Goal: Information Seeking & Learning: Learn about a topic

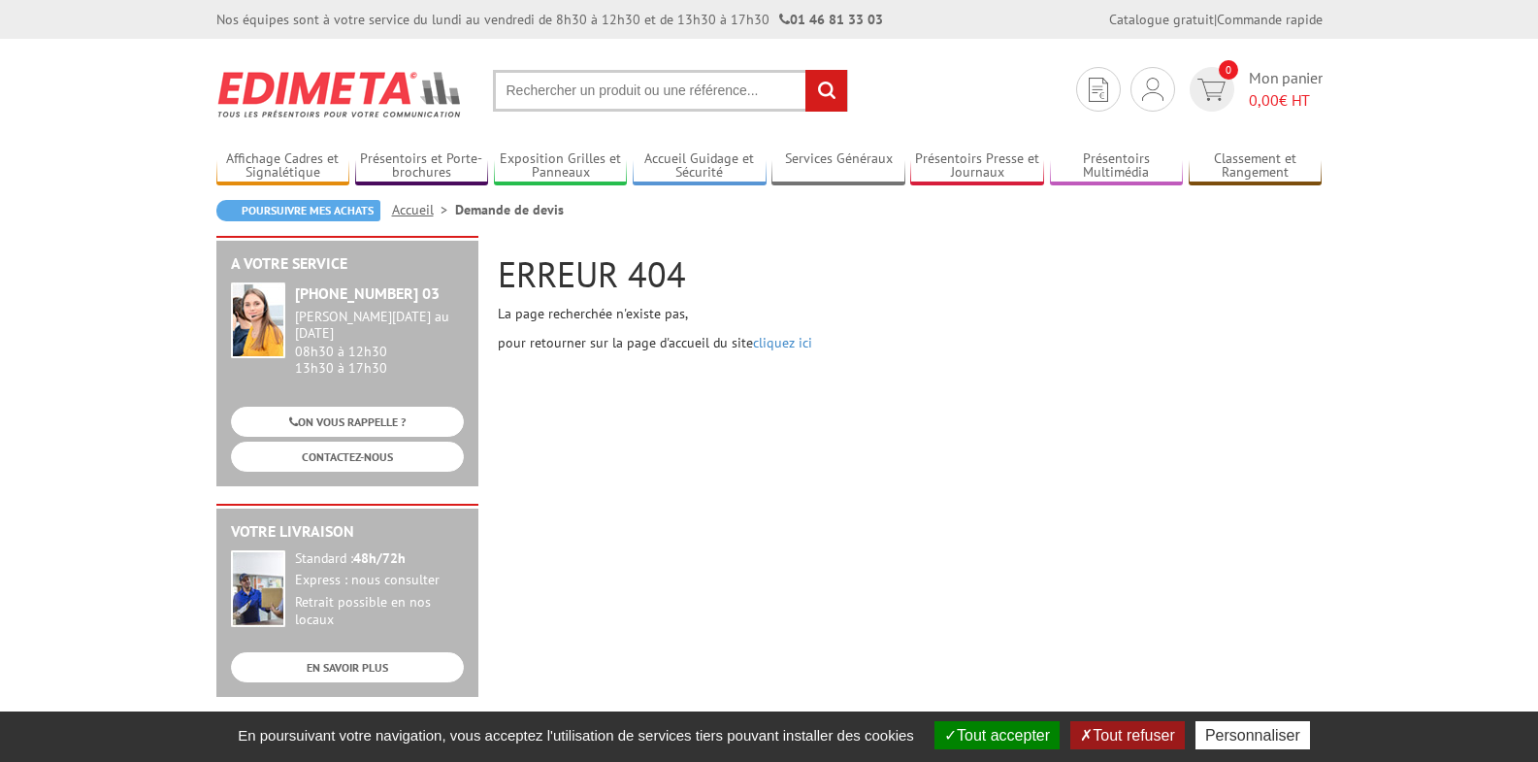
click at [521, 95] on input "text" at bounding box center [670, 91] width 355 height 42
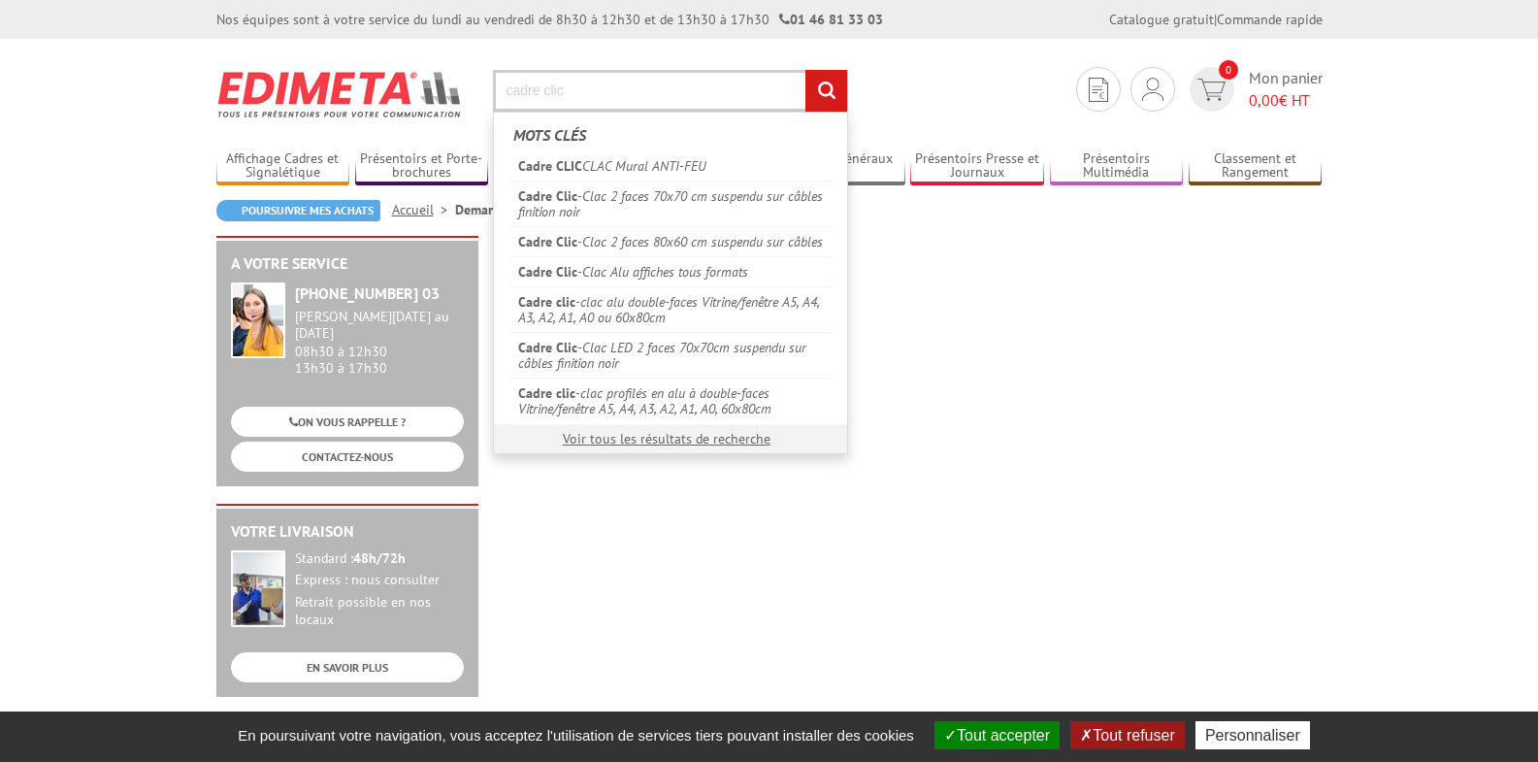
type input "cadre clic"
click at [553, 386] on em "Cadre clic" at bounding box center [546, 392] width 57 height 17
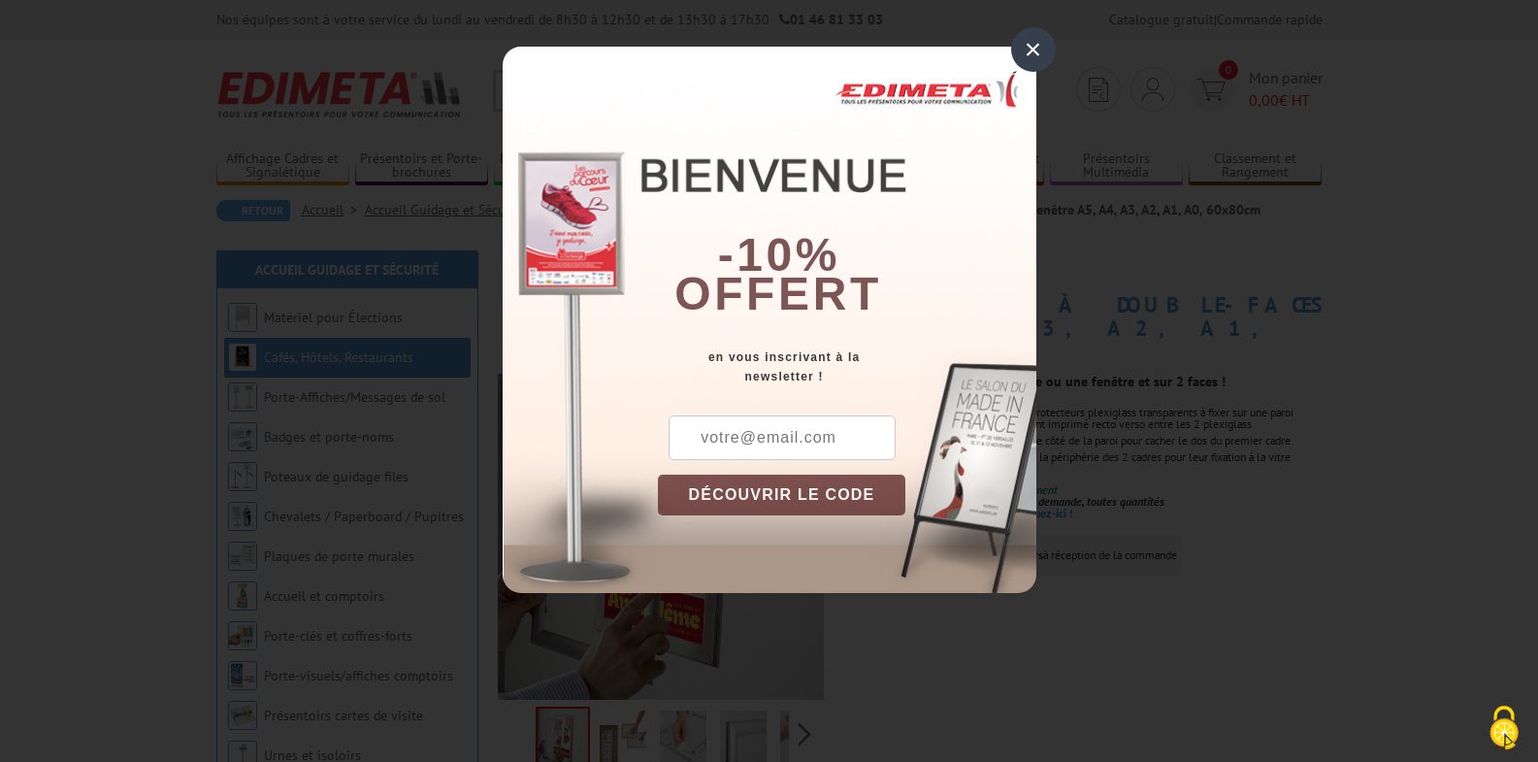
click at [1041, 46] on div "×" at bounding box center [1033, 49] width 45 height 45
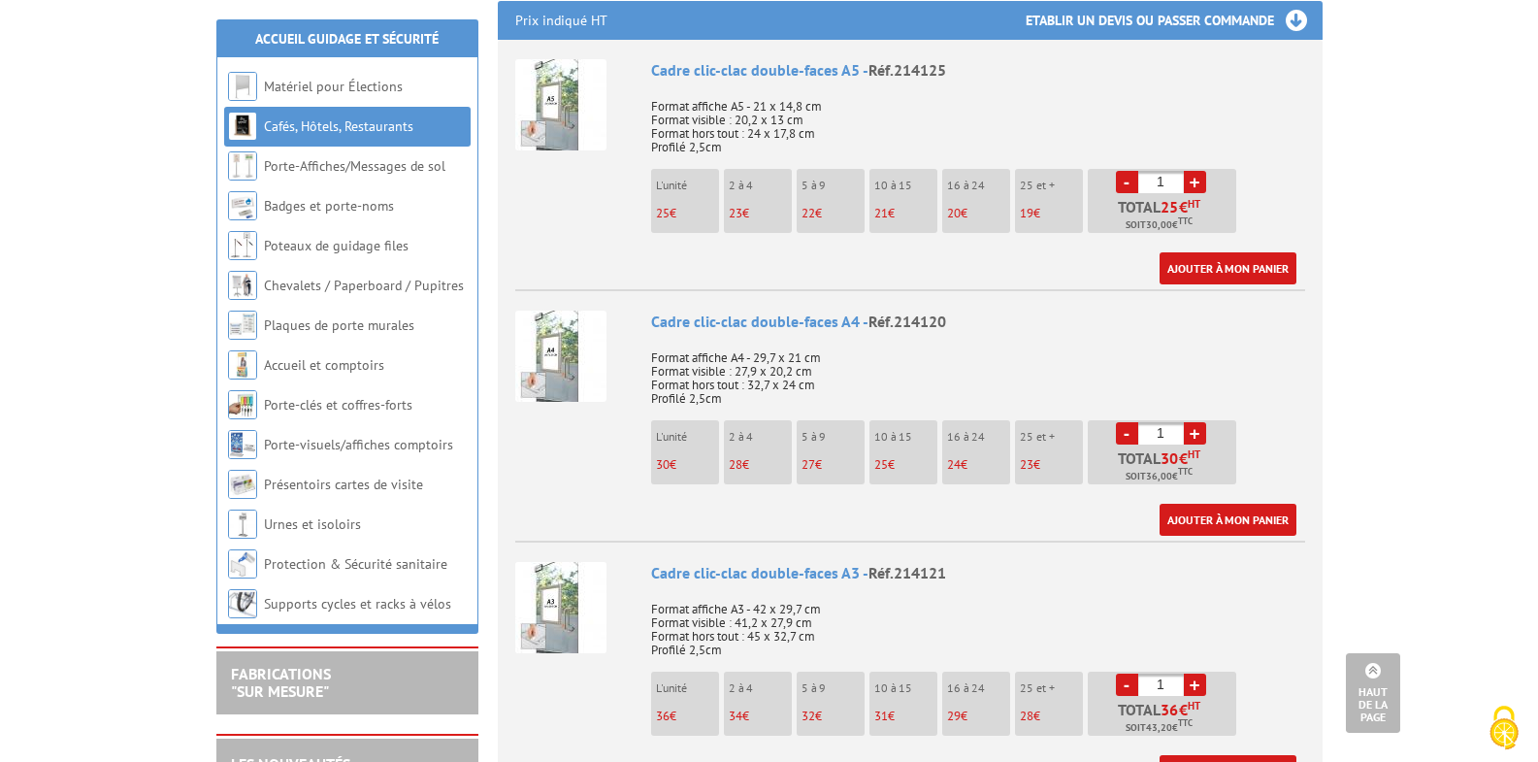
scroll to position [873, 0]
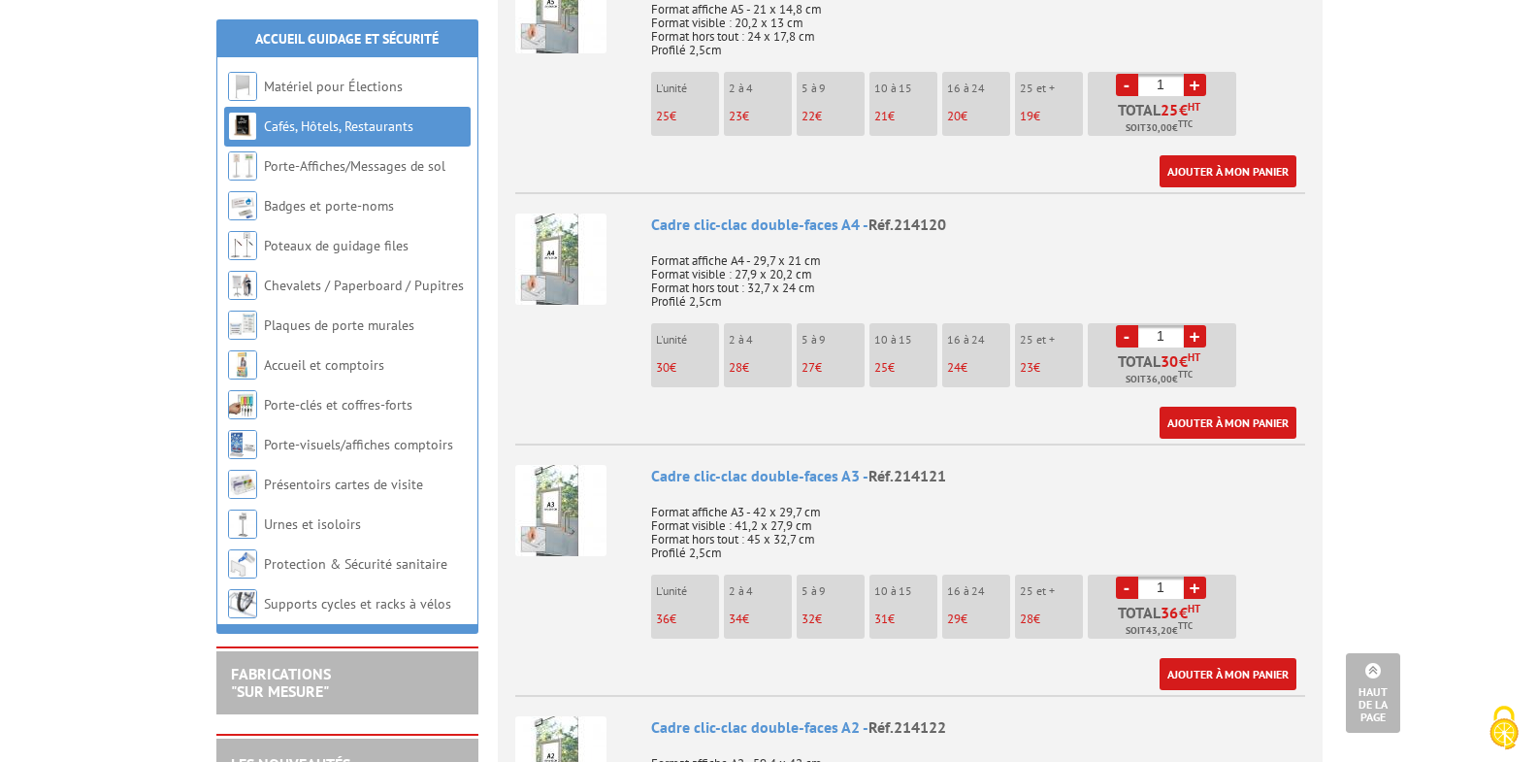
click at [558, 491] on img at bounding box center [560, 510] width 91 height 91
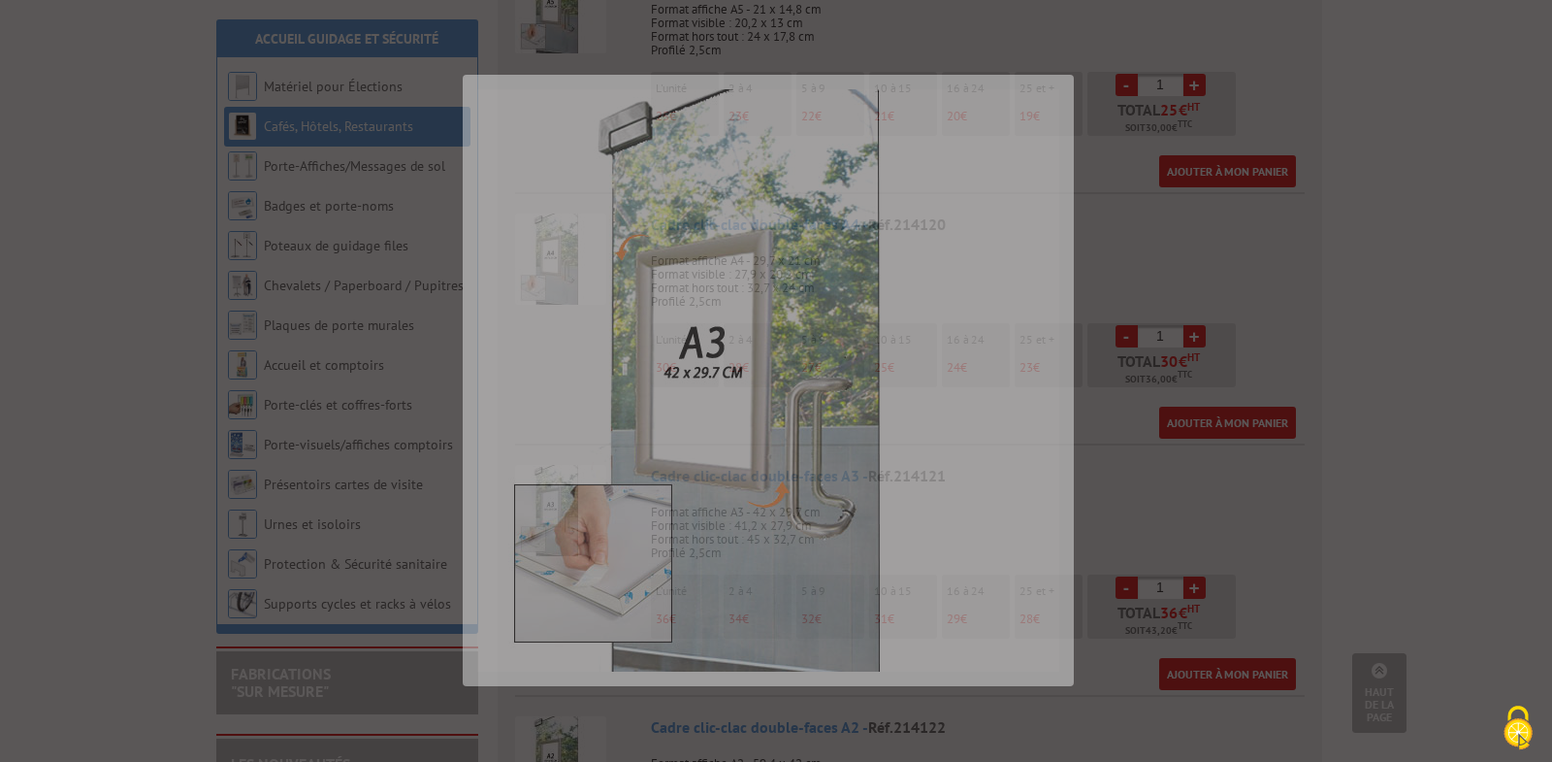
click at [558, 491] on div at bounding box center [776, 381] width 1552 height 762
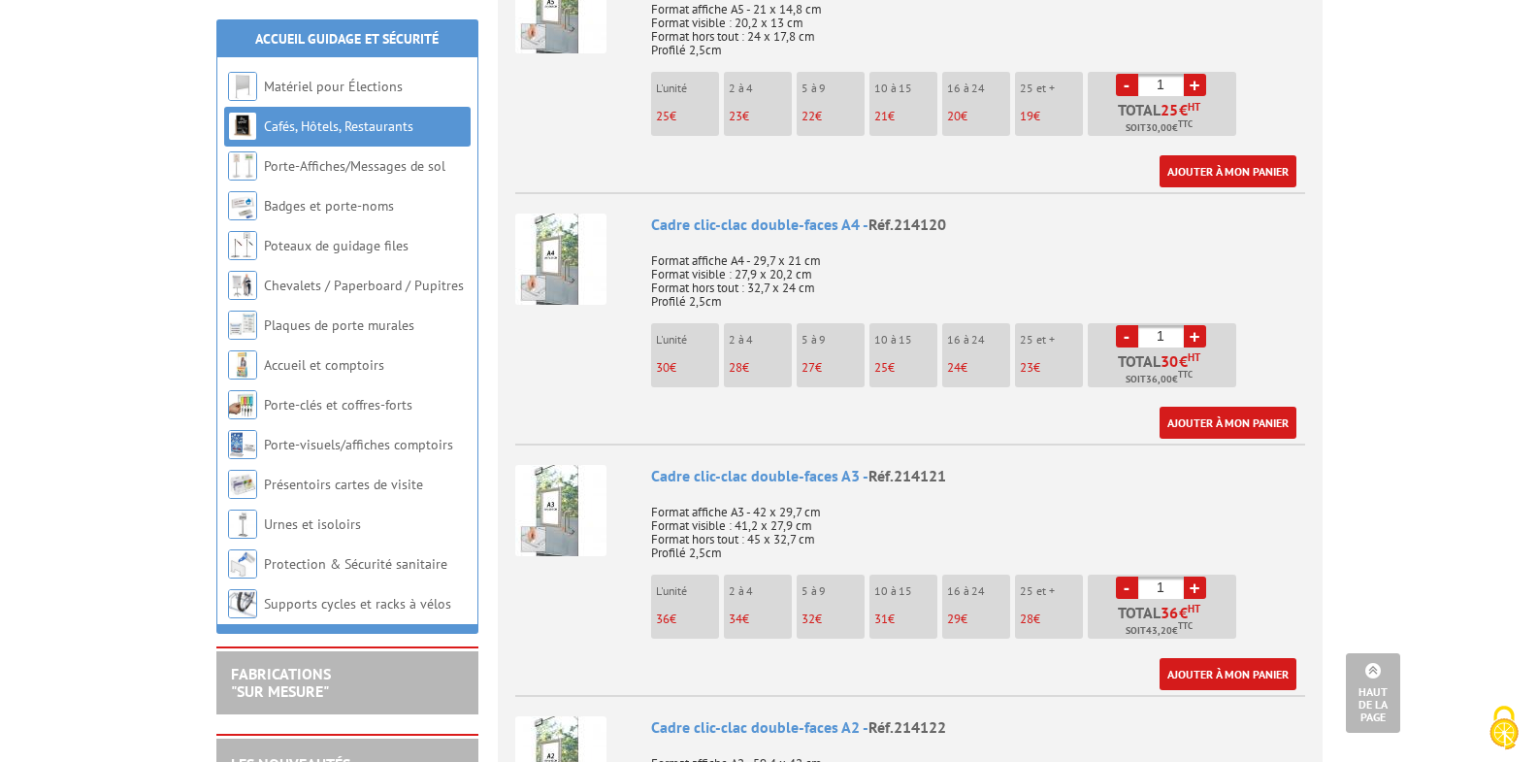
click at [558, 491] on img at bounding box center [560, 510] width 91 height 91
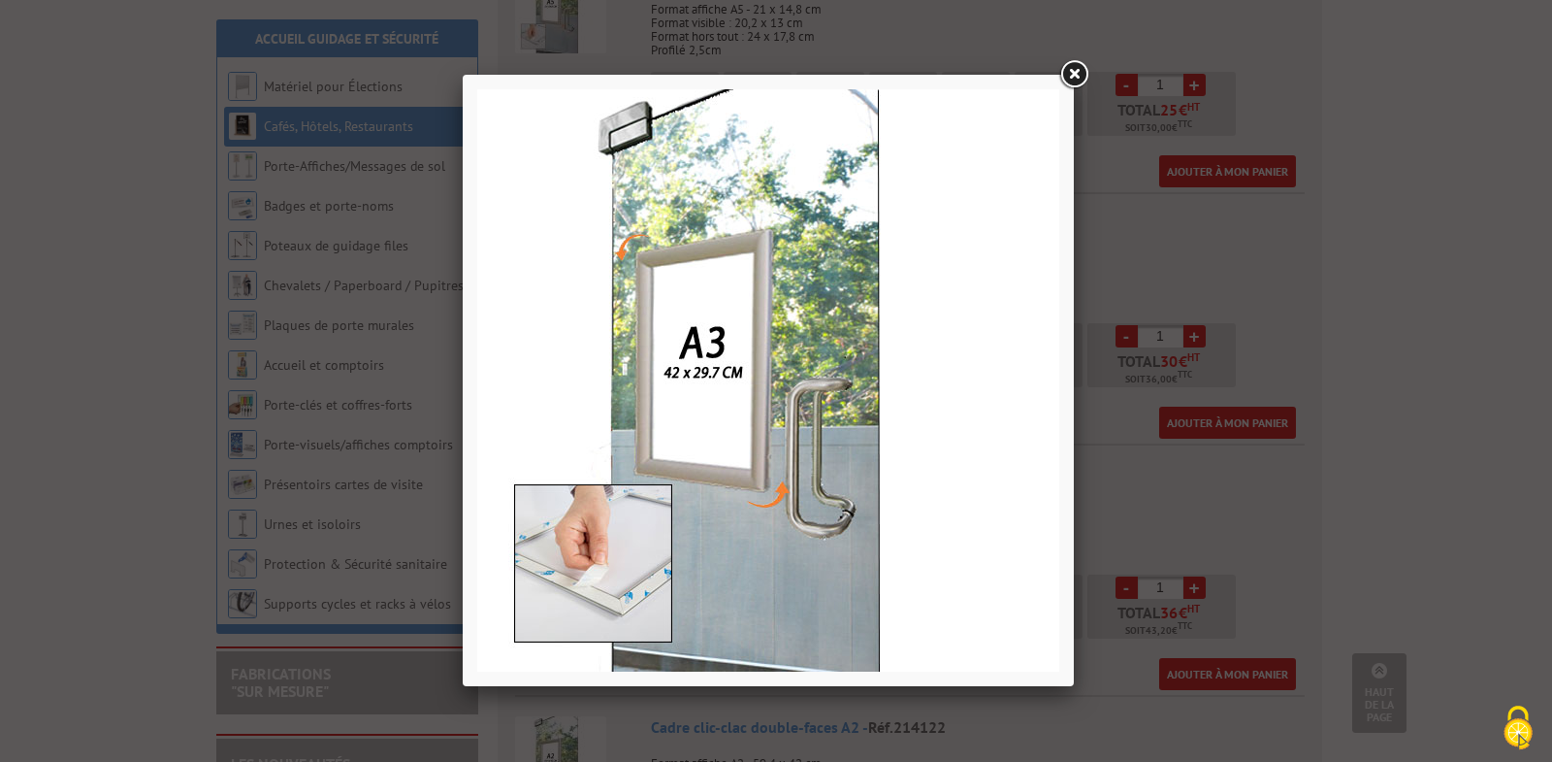
click at [1076, 72] on link at bounding box center [1073, 74] width 35 height 35
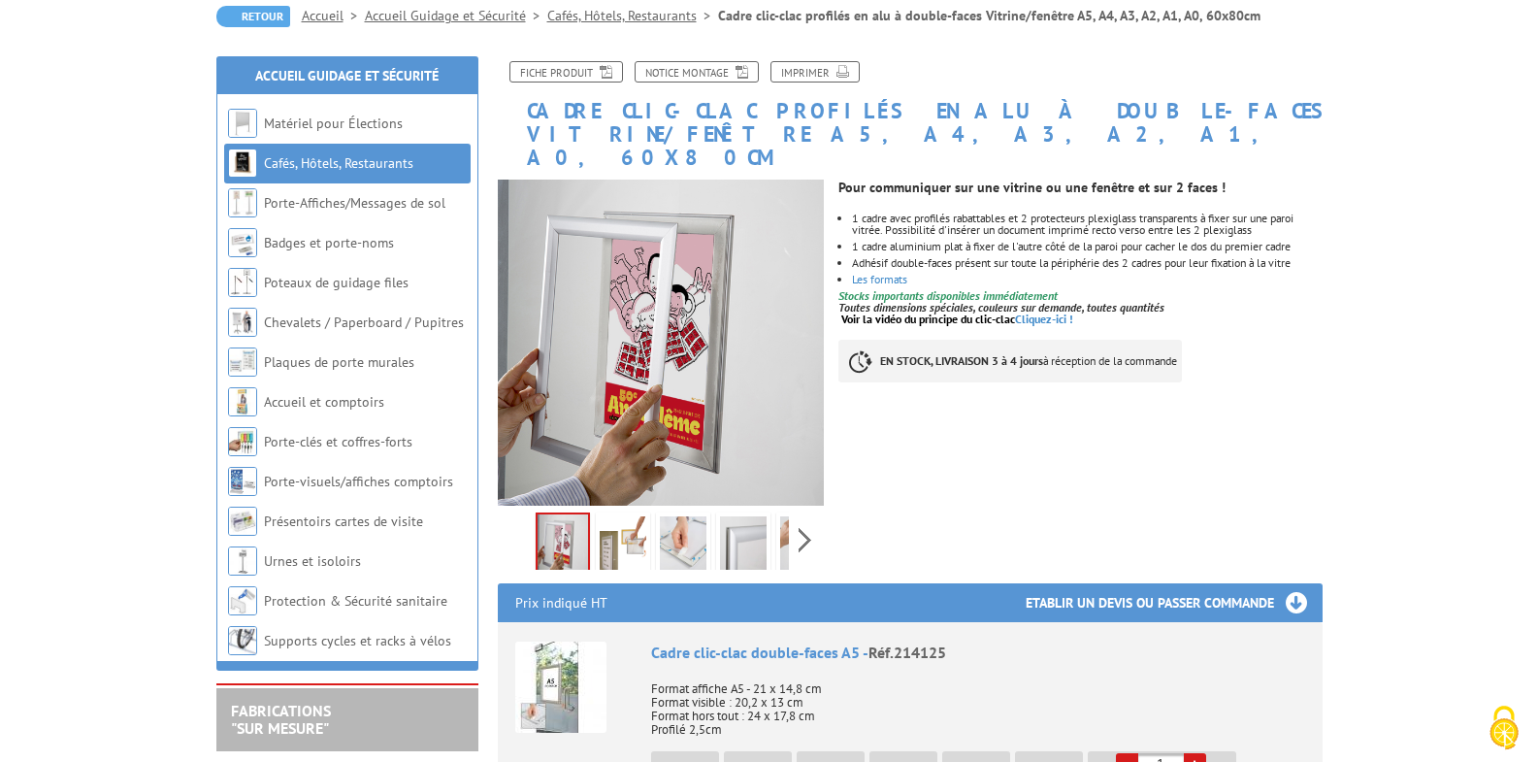
scroll to position [97, 0]
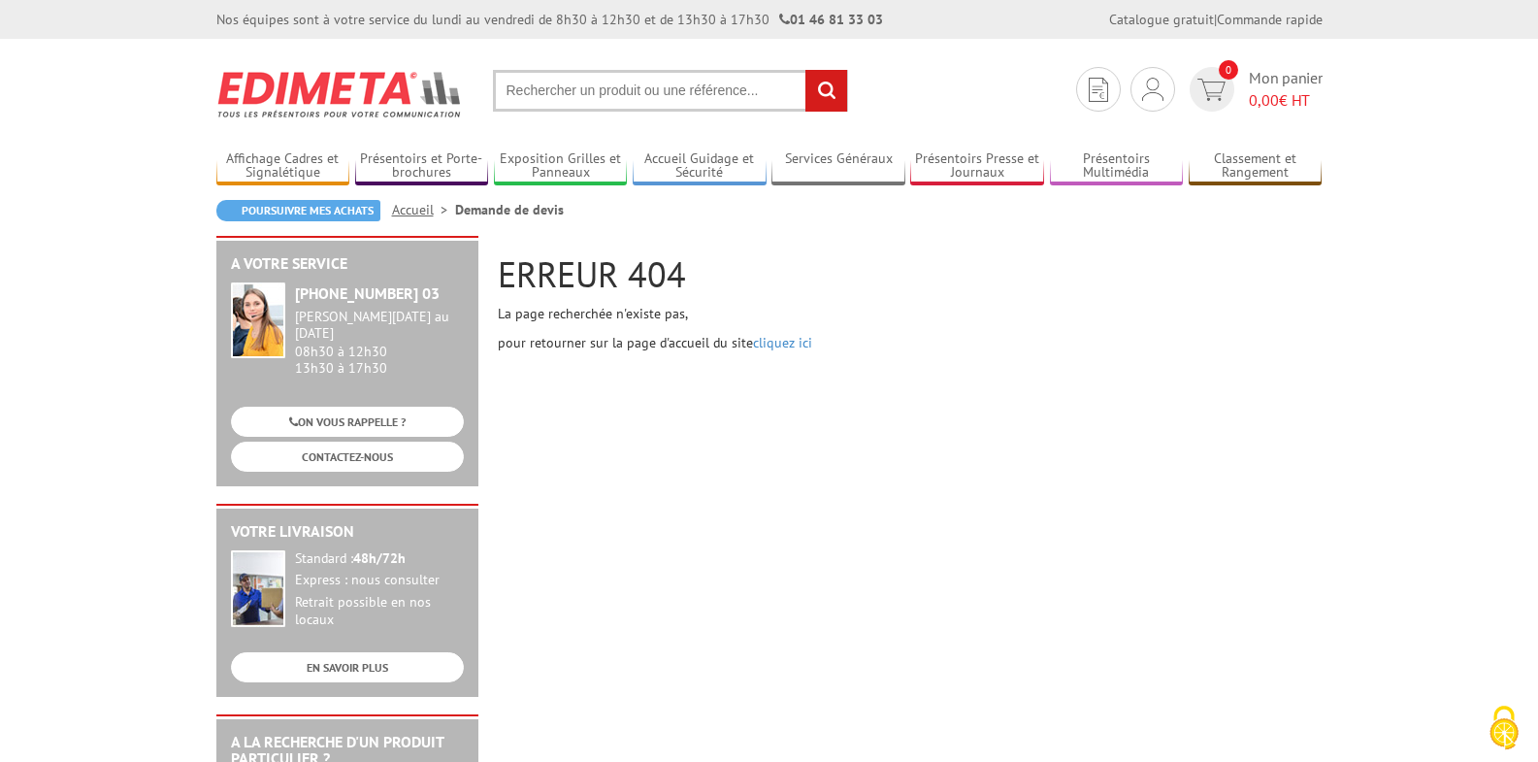
click at [514, 96] on input "text" at bounding box center [670, 91] width 355 height 42
click at [508, 96] on input "text" at bounding box center [670, 91] width 355 height 42
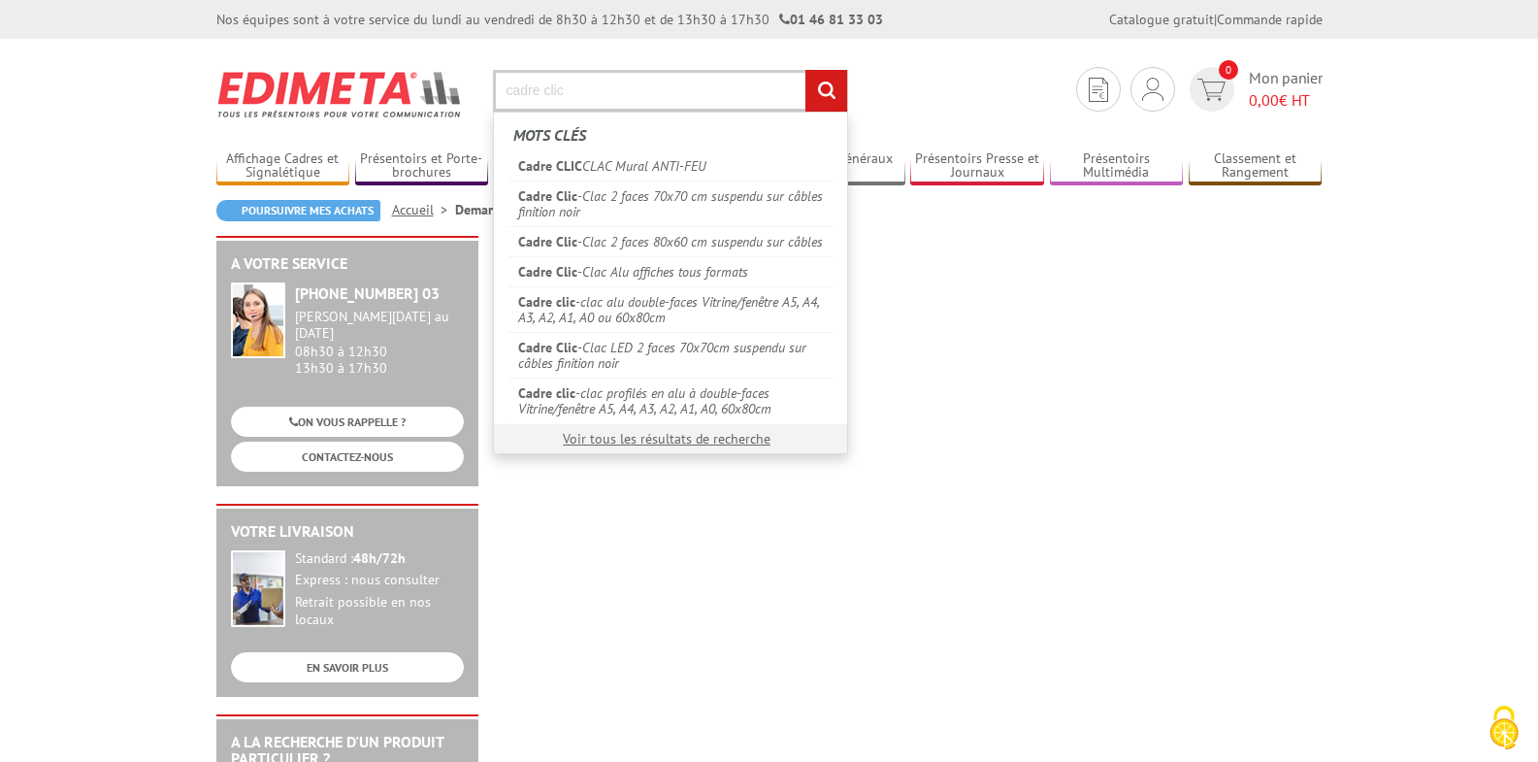
type input "cadre clic"
click at [731, 432] on link "Voir tous les résultats de recherche" at bounding box center [667, 438] width 208 height 17
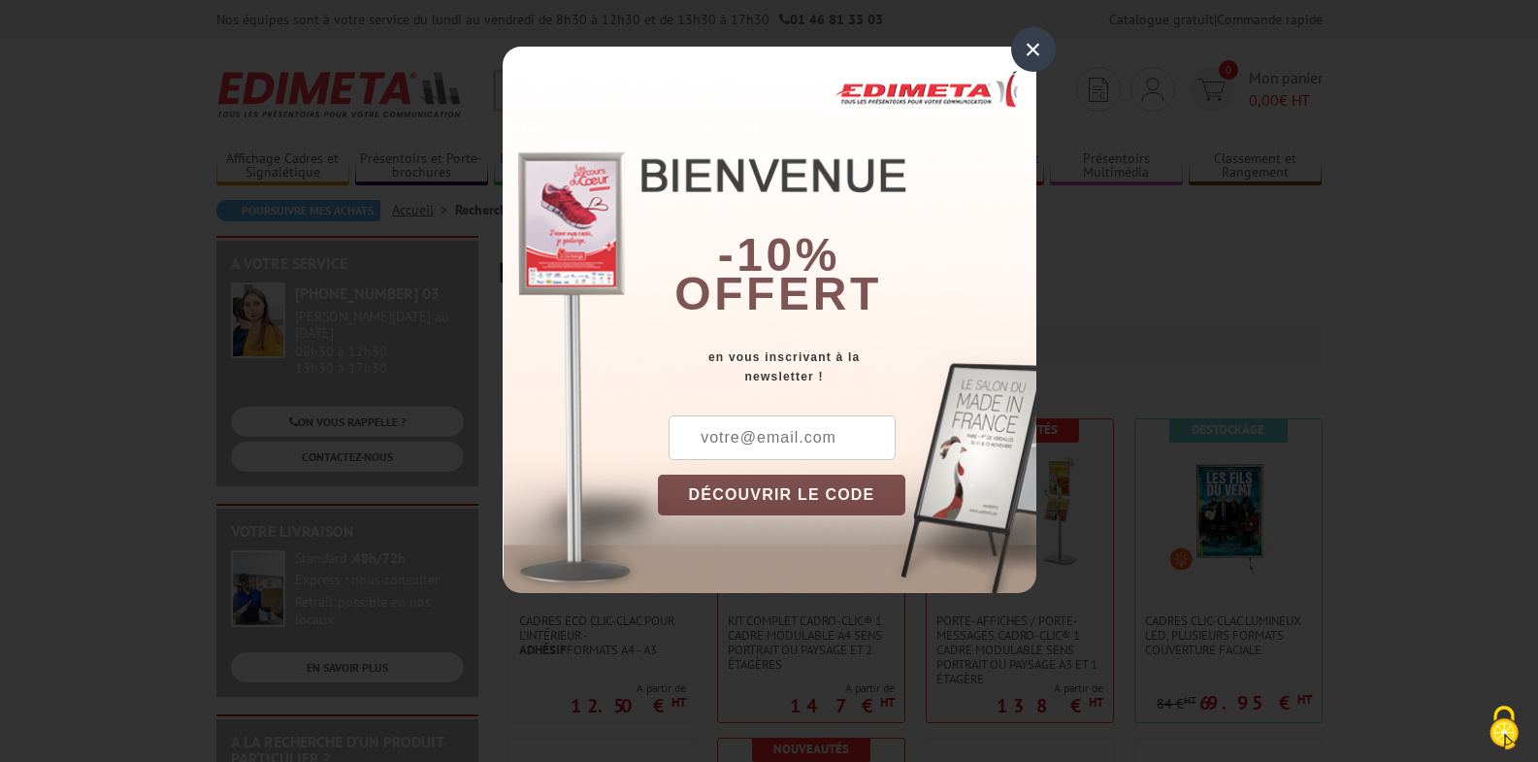
click at [1029, 44] on div "×" at bounding box center [1033, 49] width 45 height 45
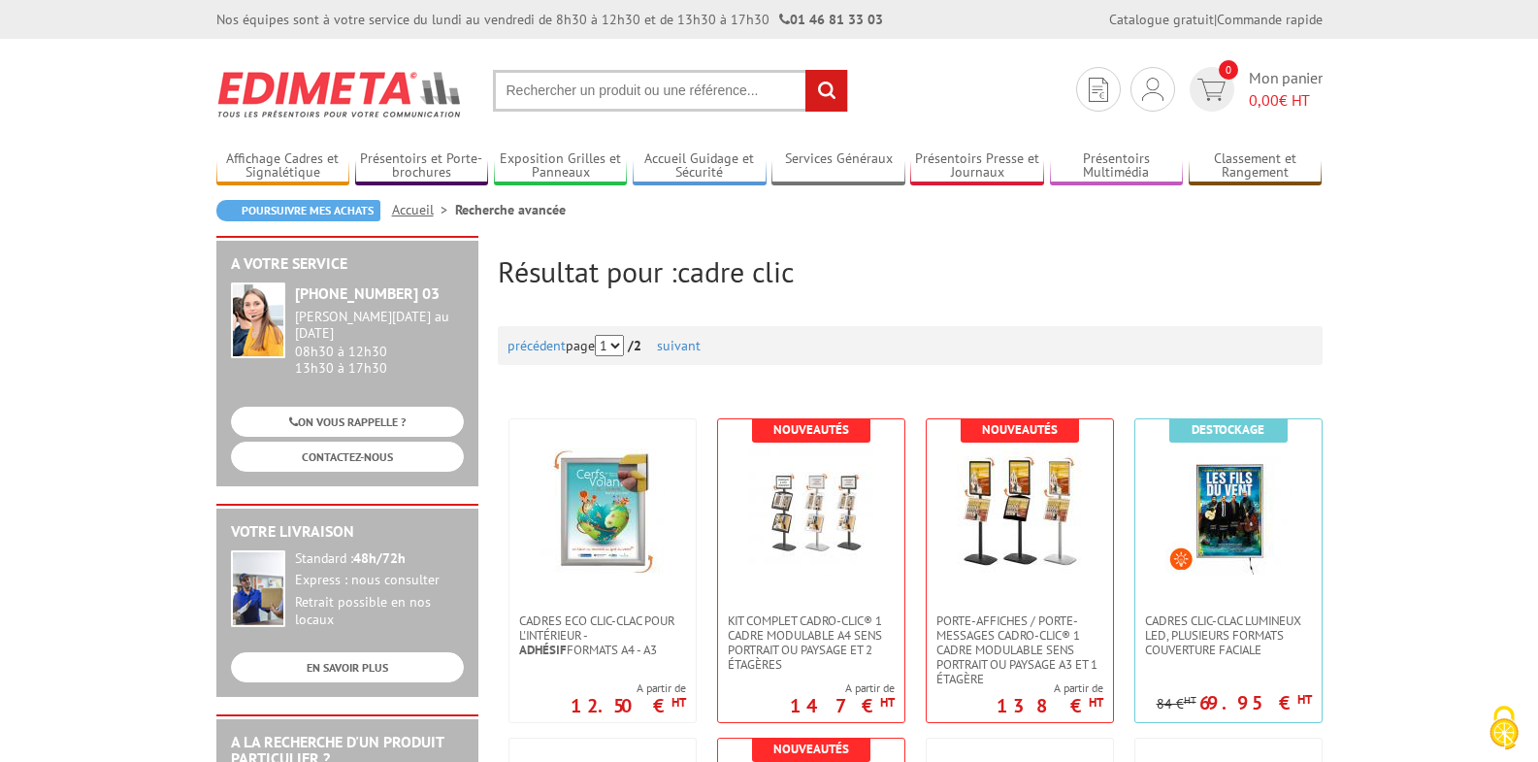
click at [577, 634] on span "Cadres Eco Clic-Clac pour l'intérieur - Adhésif formats A4 - A3" at bounding box center [602, 635] width 167 height 44
